Goal: Information Seeking & Learning: Learn about a topic

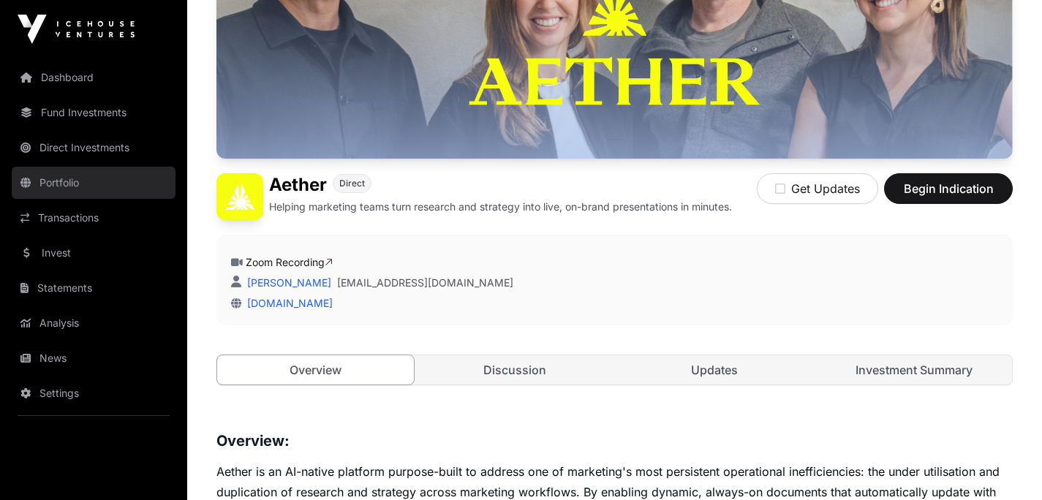
scroll to position [203, 0]
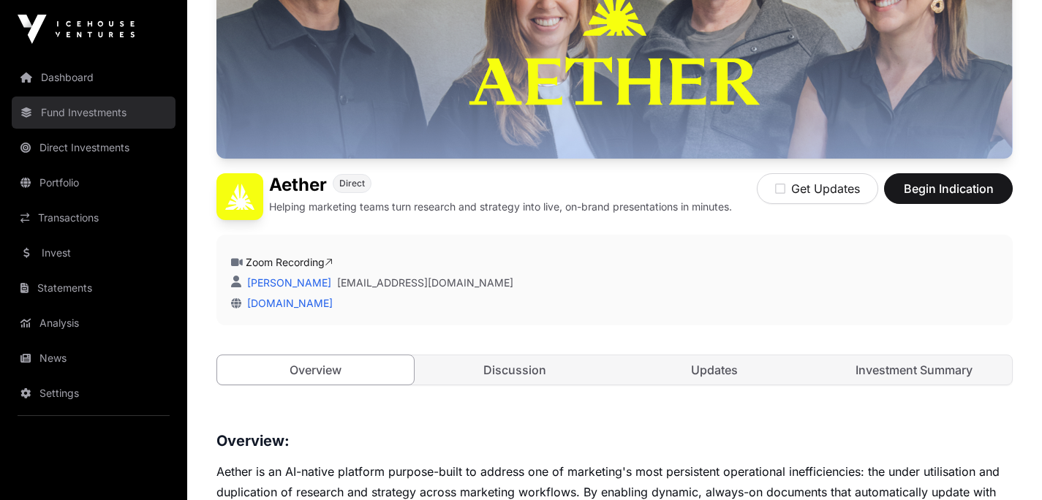
click at [83, 110] on link "Fund Investments" at bounding box center [94, 113] width 164 height 32
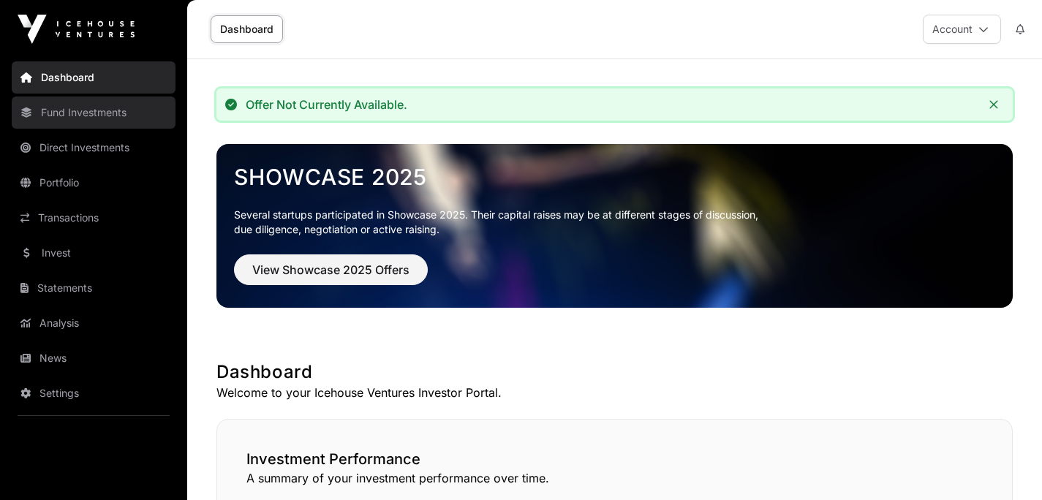
click at [99, 115] on link "Fund Investments" at bounding box center [94, 113] width 164 height 32
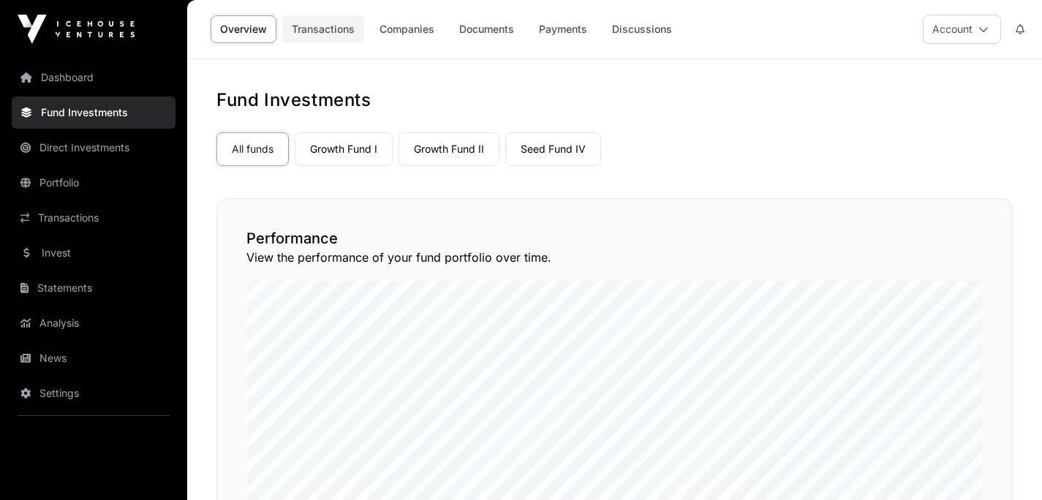
click at [342, 31] on link "Transactions" at bounding box center [323, 29] width 82 height 28
click at [555, 147] on link "Seed Fund IV" at bounding box center [553, 149] width 96 height 34
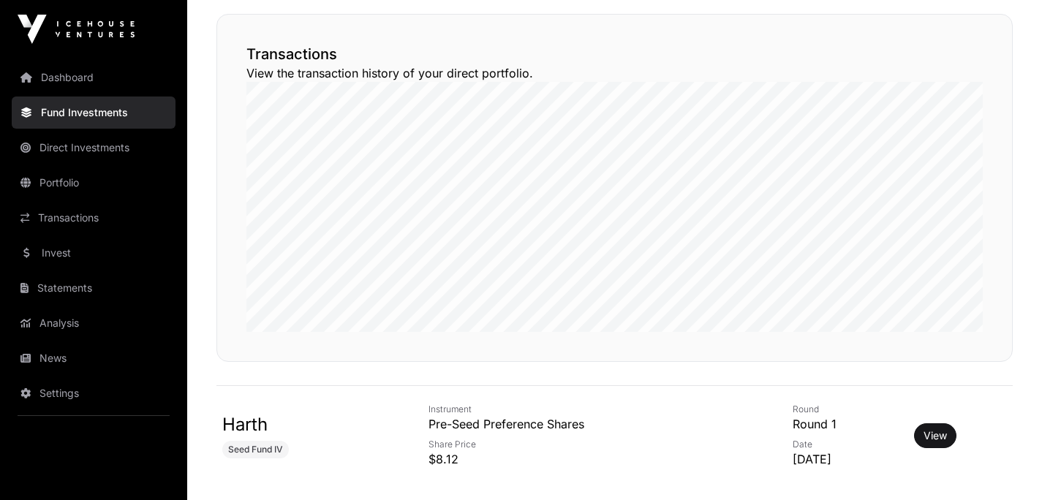
scroll to position [185, 0]
click at [944, 437] on link "View" at bounding box center [935, 435] width 23 height 15
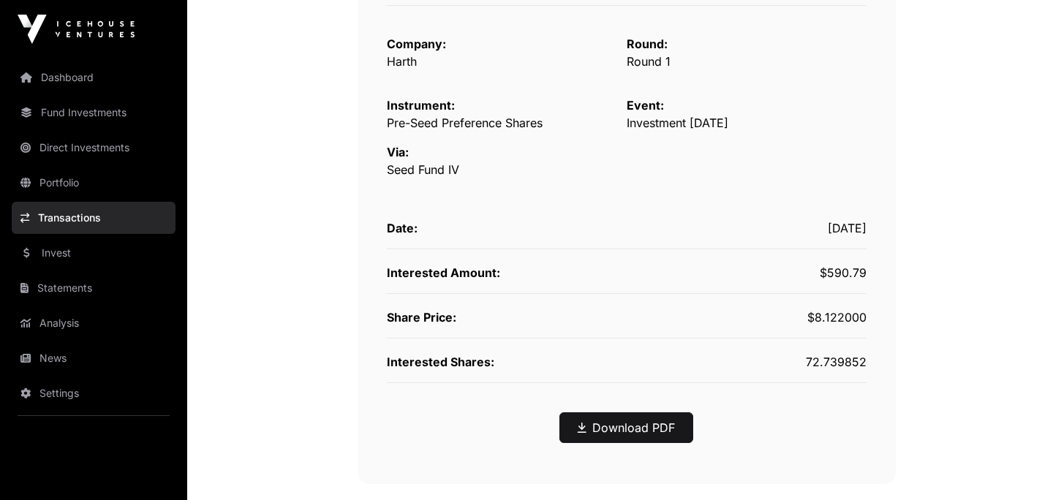
scroll to position [334, 0]
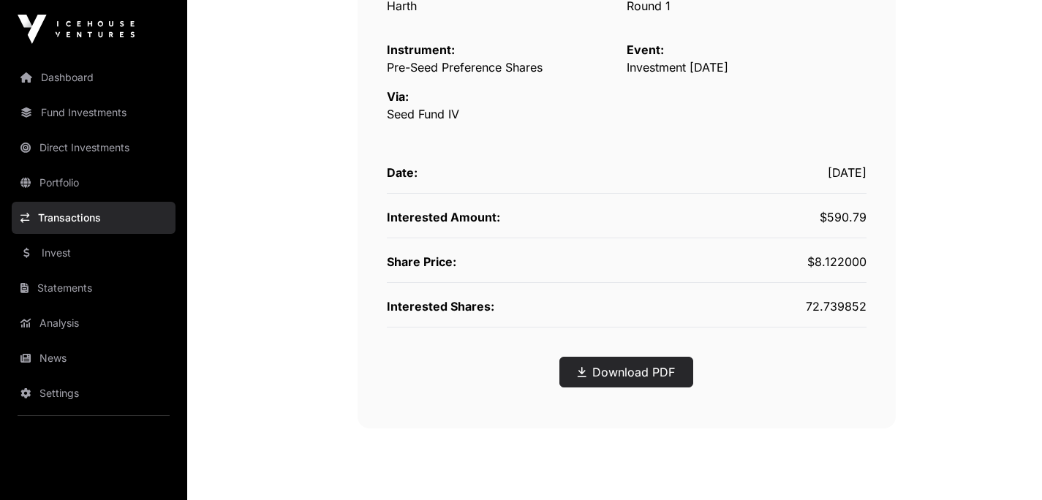
click at [611, 375] on link "Download PDF" at bounding box center [626, 372] width 97 height 18
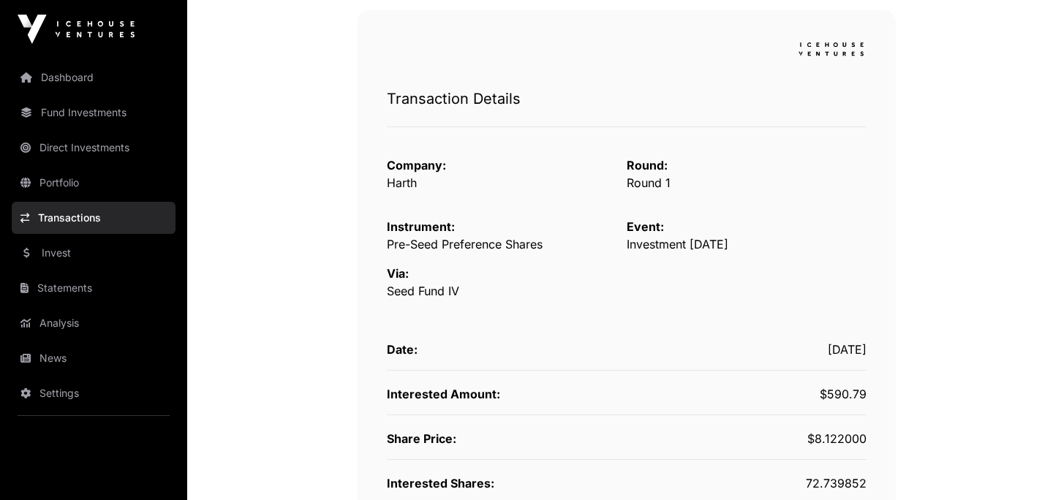
scroll to position [156, 0]
click at [395, 186] on link "Harth" at bounding box center [402, 184] width 30 height 15
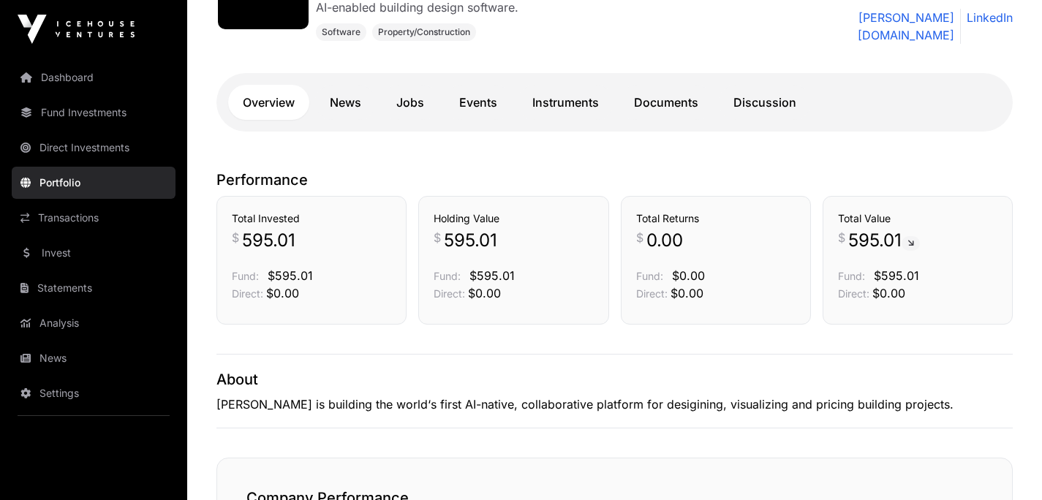
scroll to position [287, 0]
click at [580, 99] on link "Instruments" at bounding box center [566, 101] width 96 height 35
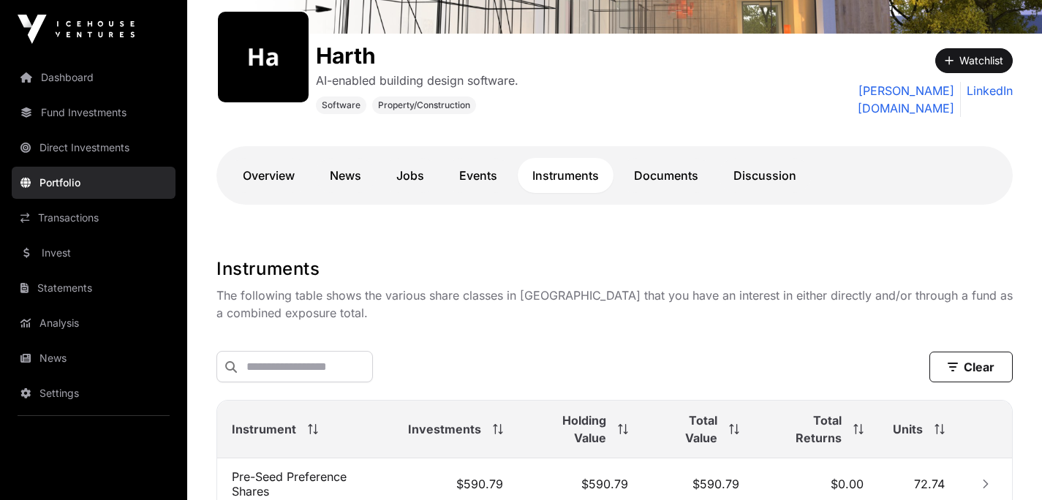
scroll to position [207, 0]
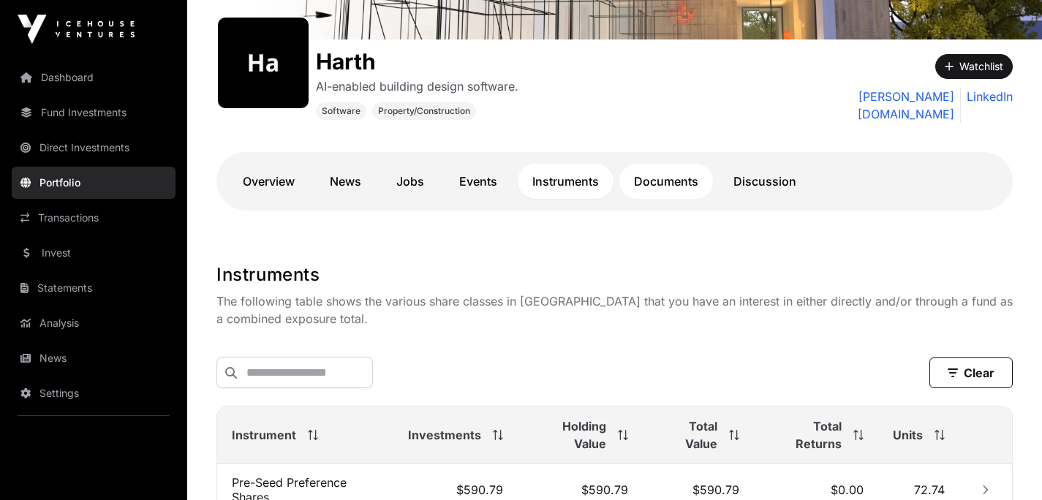
click at [654, 178] on link "Documents" at bounding box center [666, 181] width 94 height 35
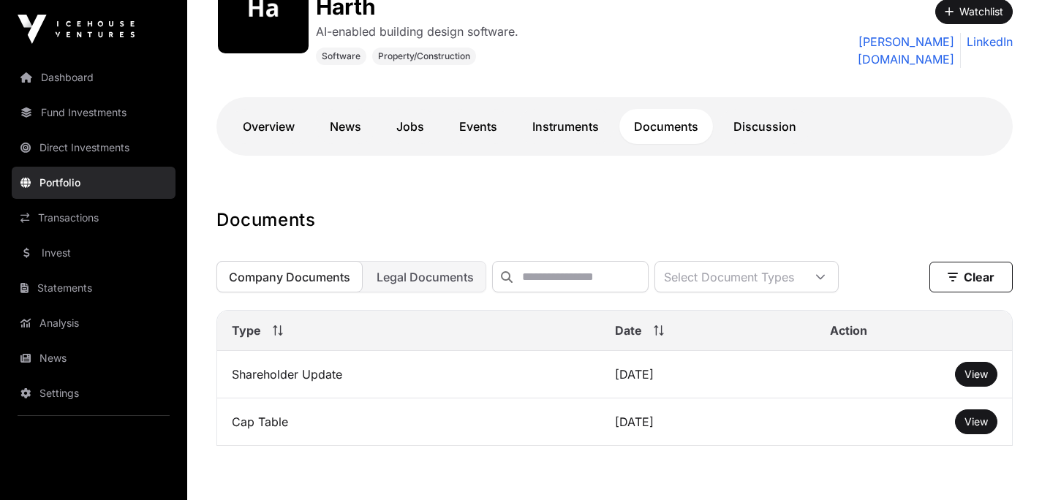
scroll to position [337, 0]
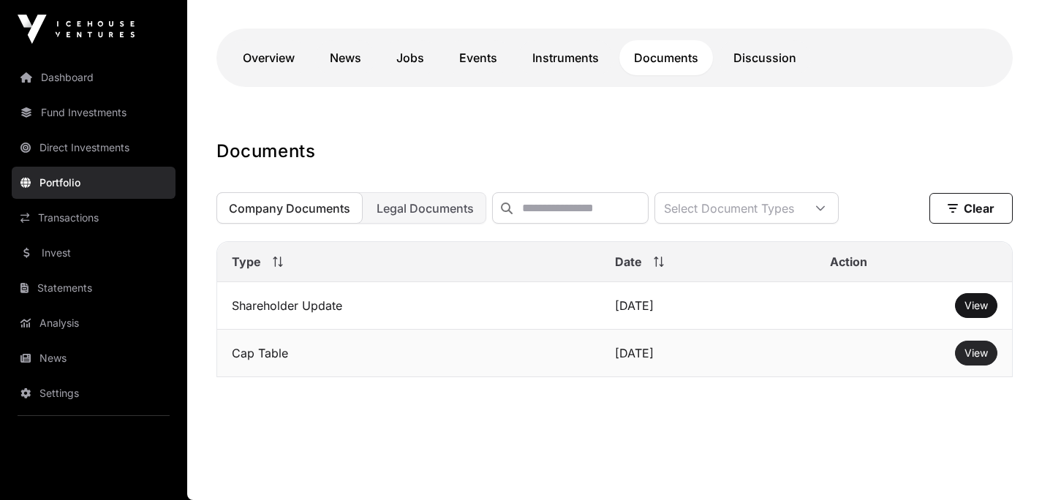
click at [978, 355] on span "View" at bounding box center [976, 353] width 23 height 12
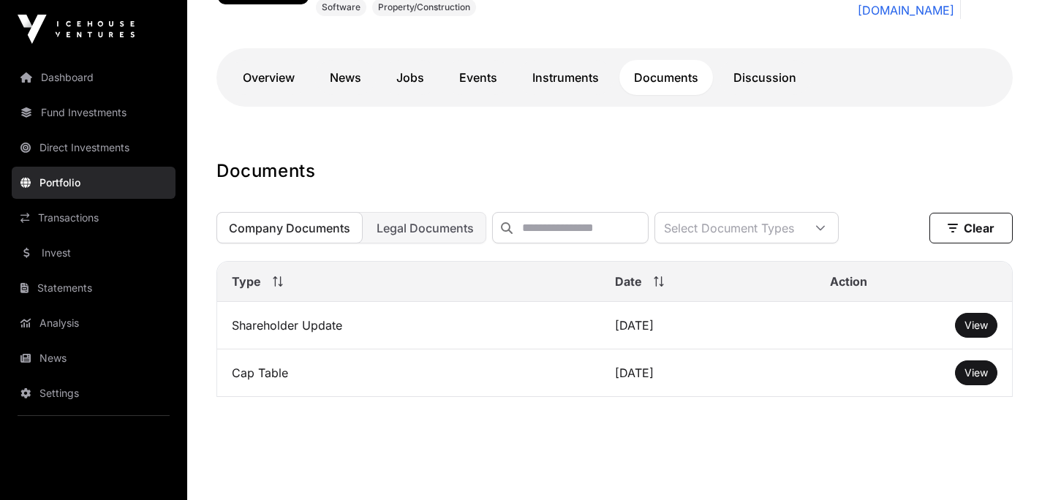
scroll to position [320, 0]
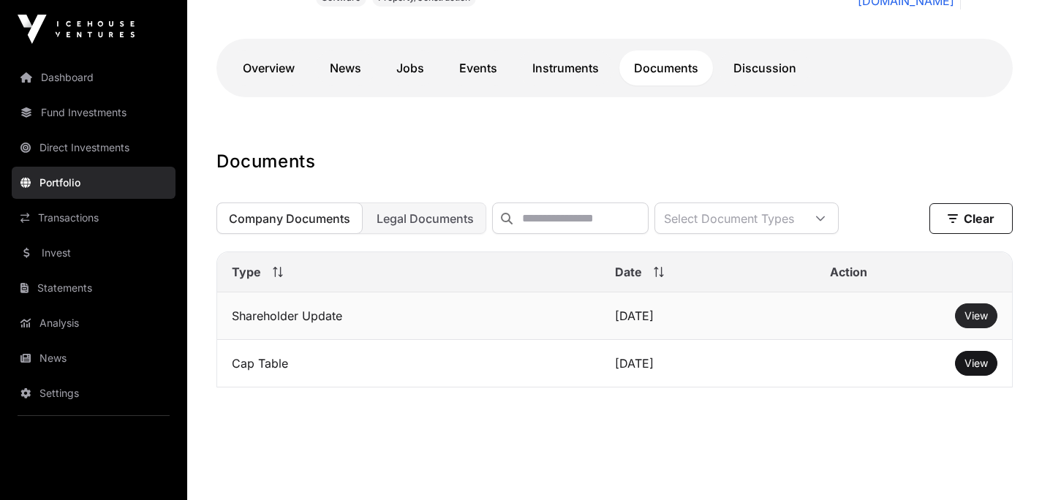
click at [965, 320] on span "View" at bounding box center [976, 315] width 23 height 12
